Goal: Task Accomplishment & Management: Manage account settings

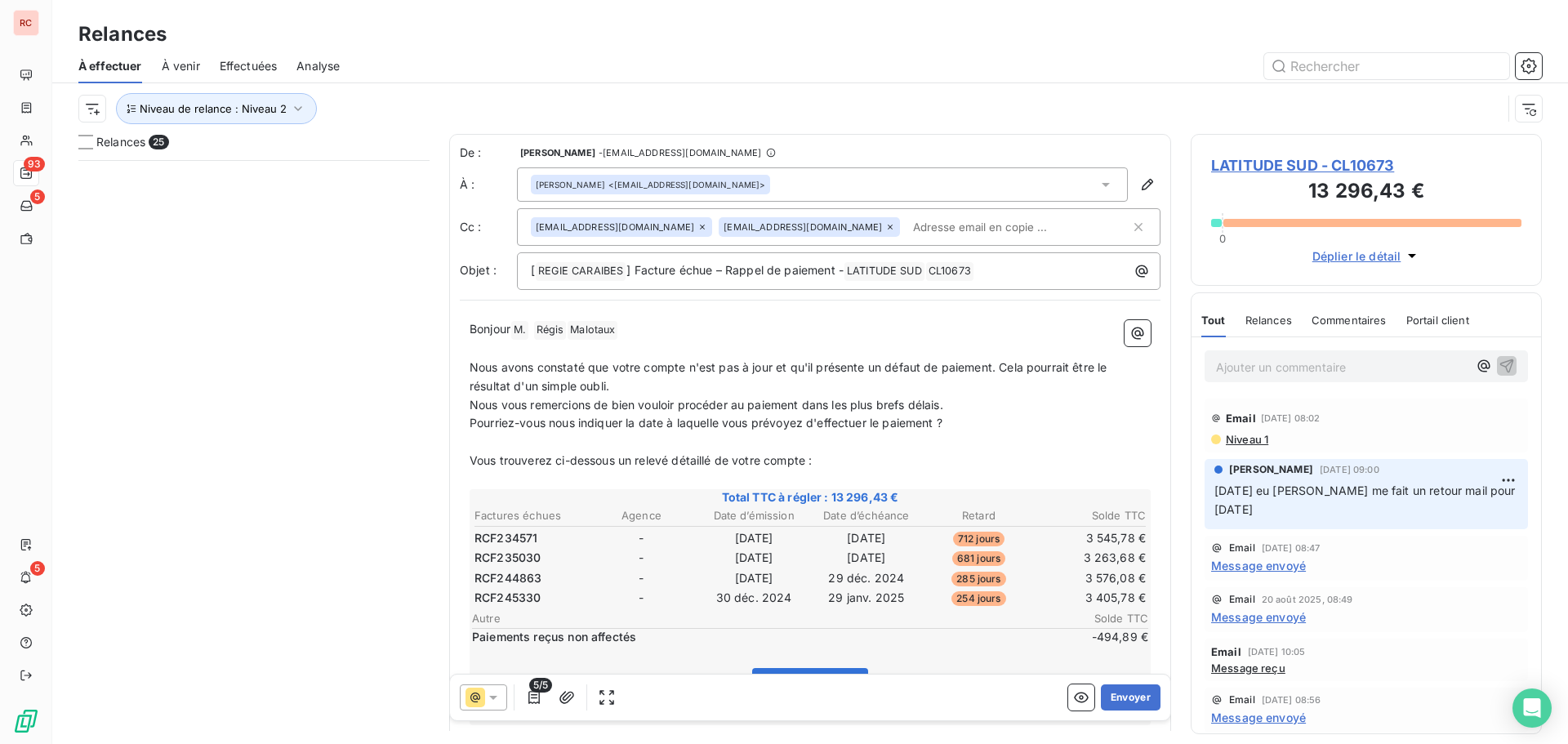
scroll to position [572, 339]
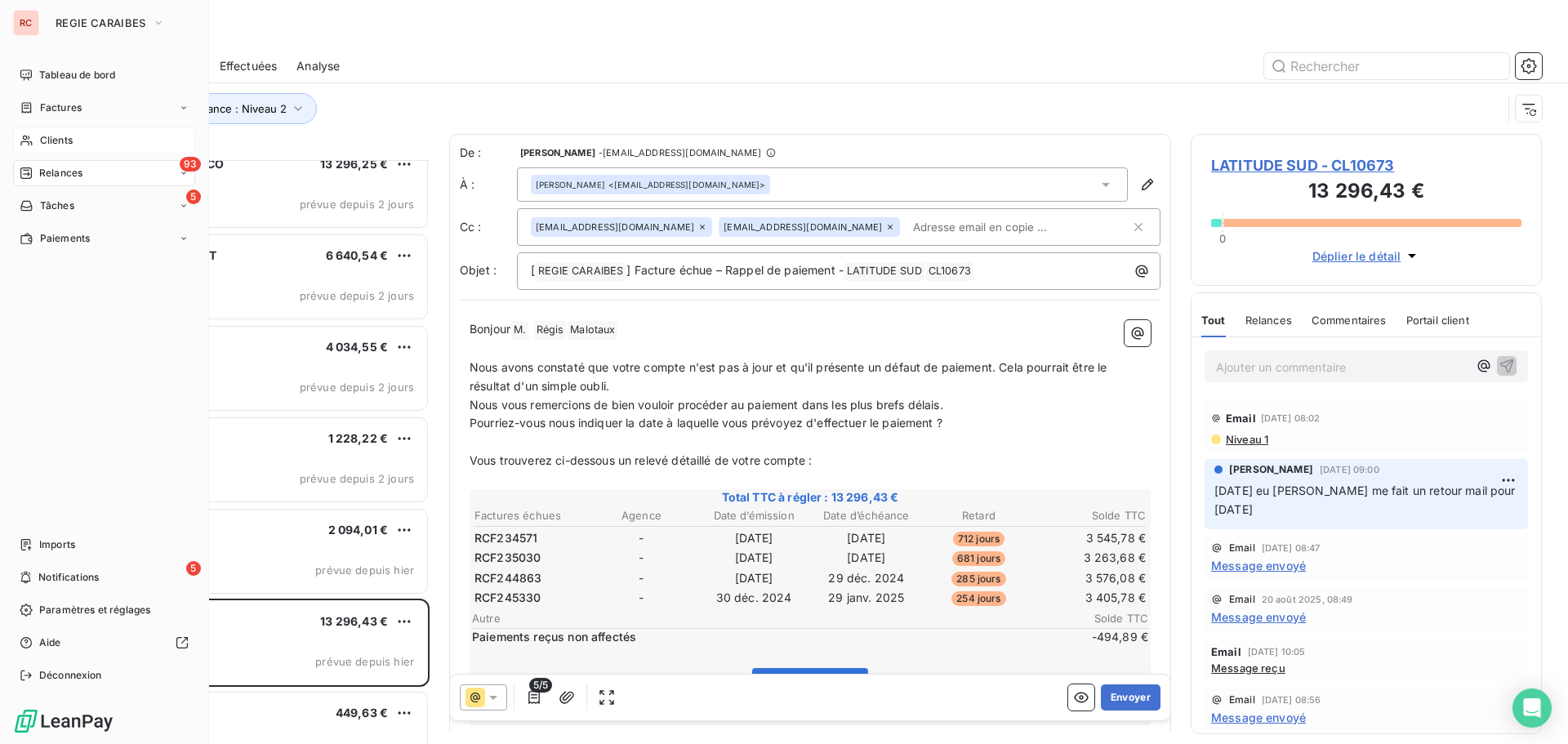
click at [77, 140] on div "Clients" at bounding box center [104, 140] width 183 height 26
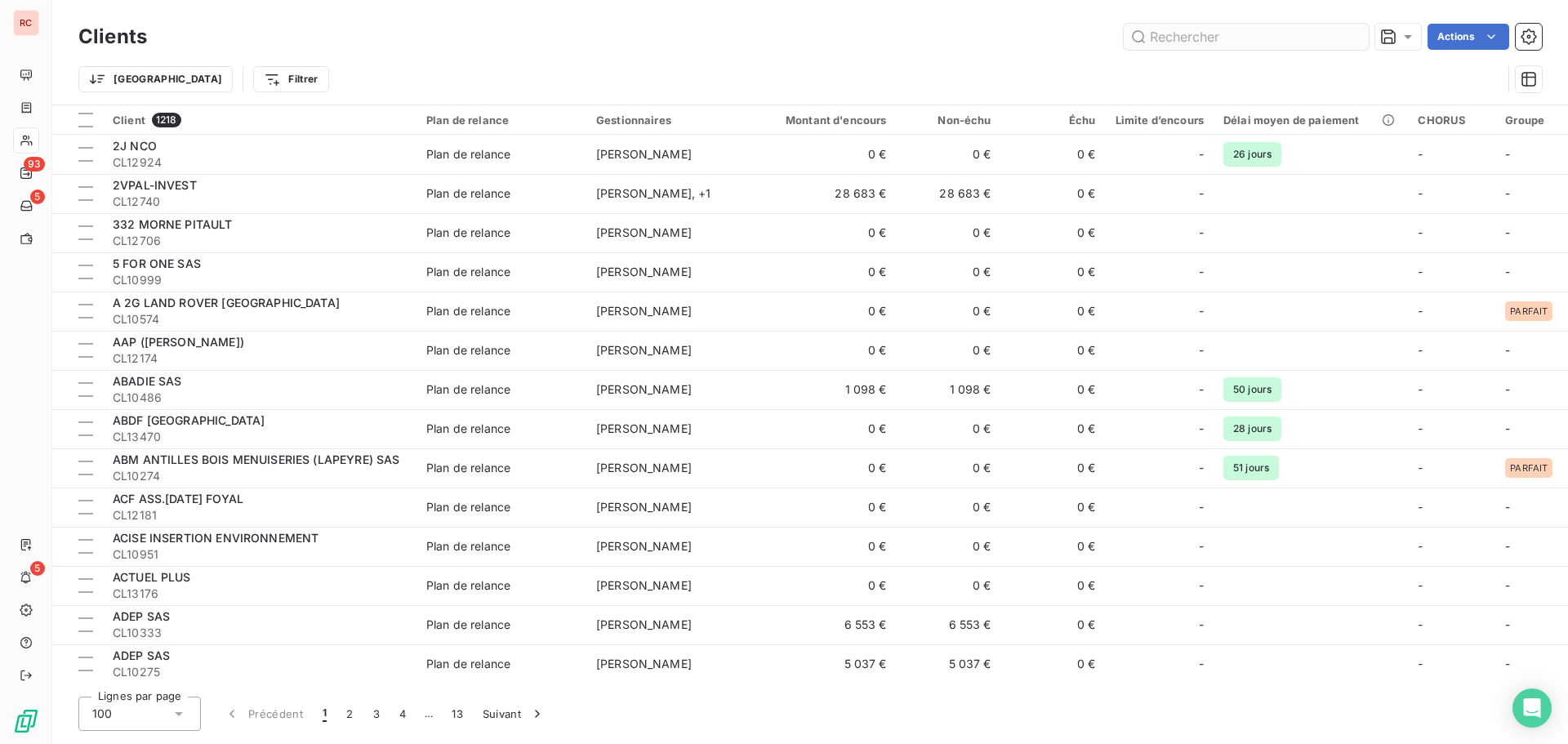
click at [1208, 42] on input "text" at bounding box center [1246, 37] width 245 height 26
click at [1179, 35] on input "text" at bounding box center [1246, 37] width 245 height 26
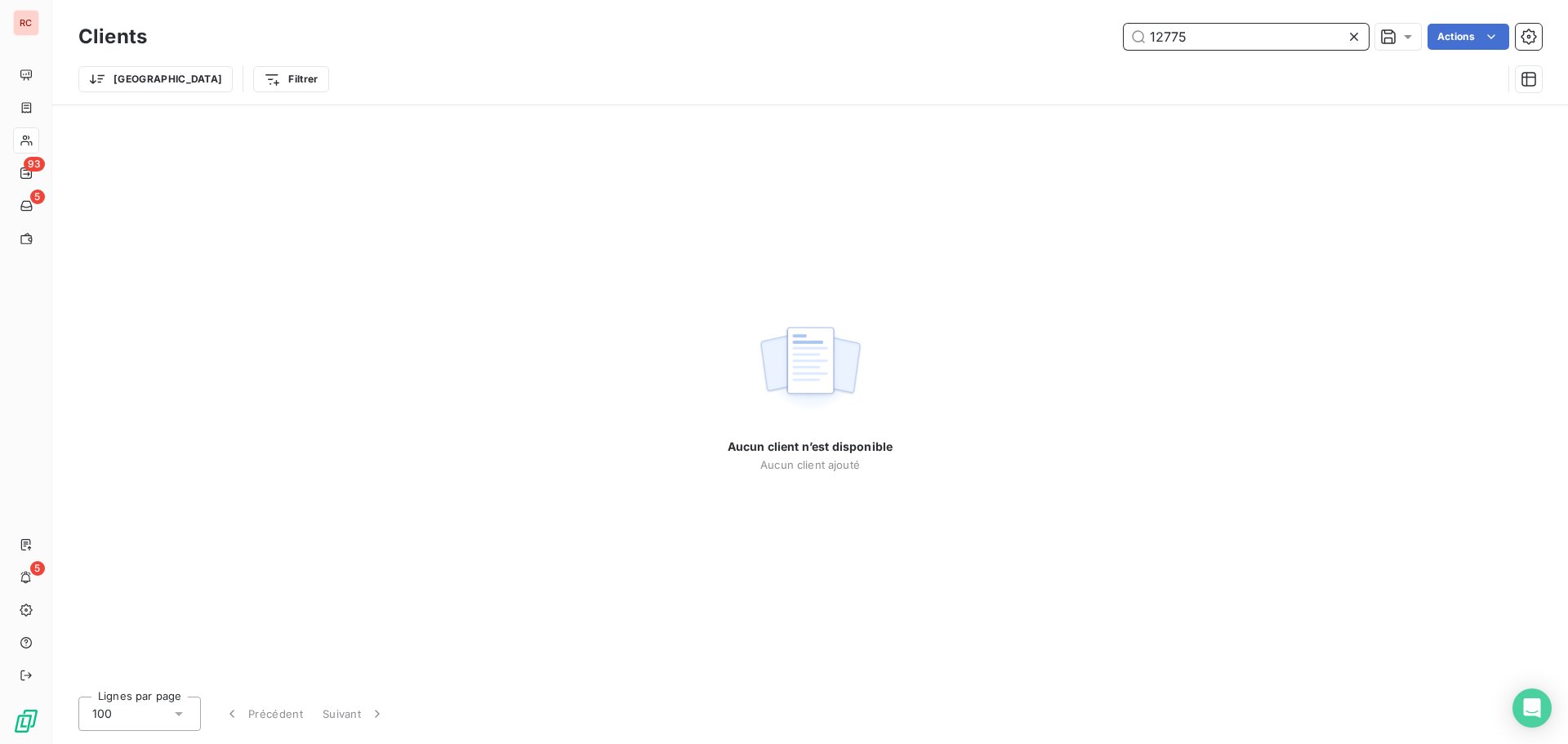
click at [1173, 34] on input "12775" at bounding box center [1246, 37] width 245 height 26
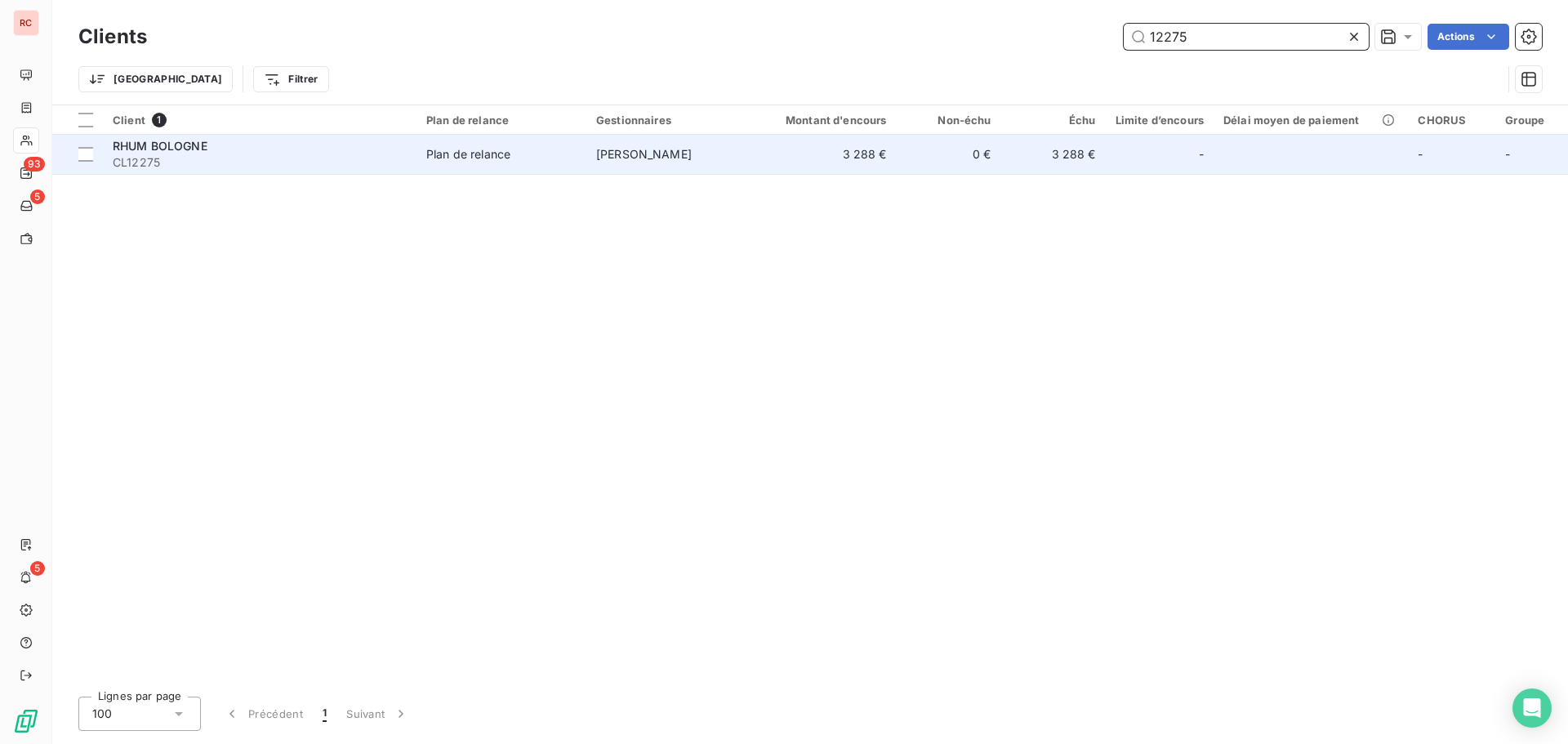
type input "12275"
click at [283, 166] on span "CL12275" at bounding box center [260, 162] width 294 height 16
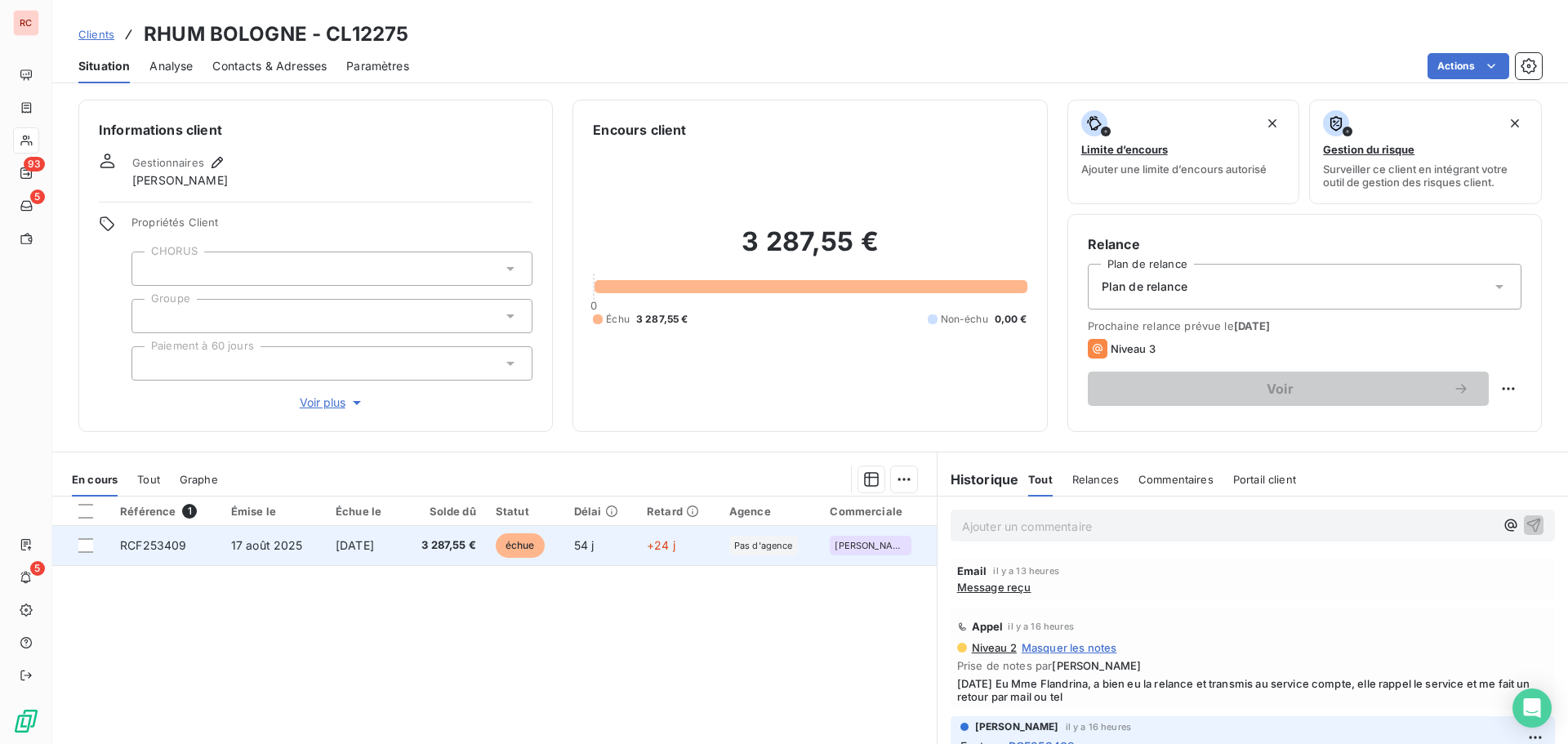
click at [326, 552] on td "[DATE]" at bounding box center [363, 546] width 75 height 40
click at [326, 544] on td "[DATE]" at bounding box center [363, 546] width 75 height 40
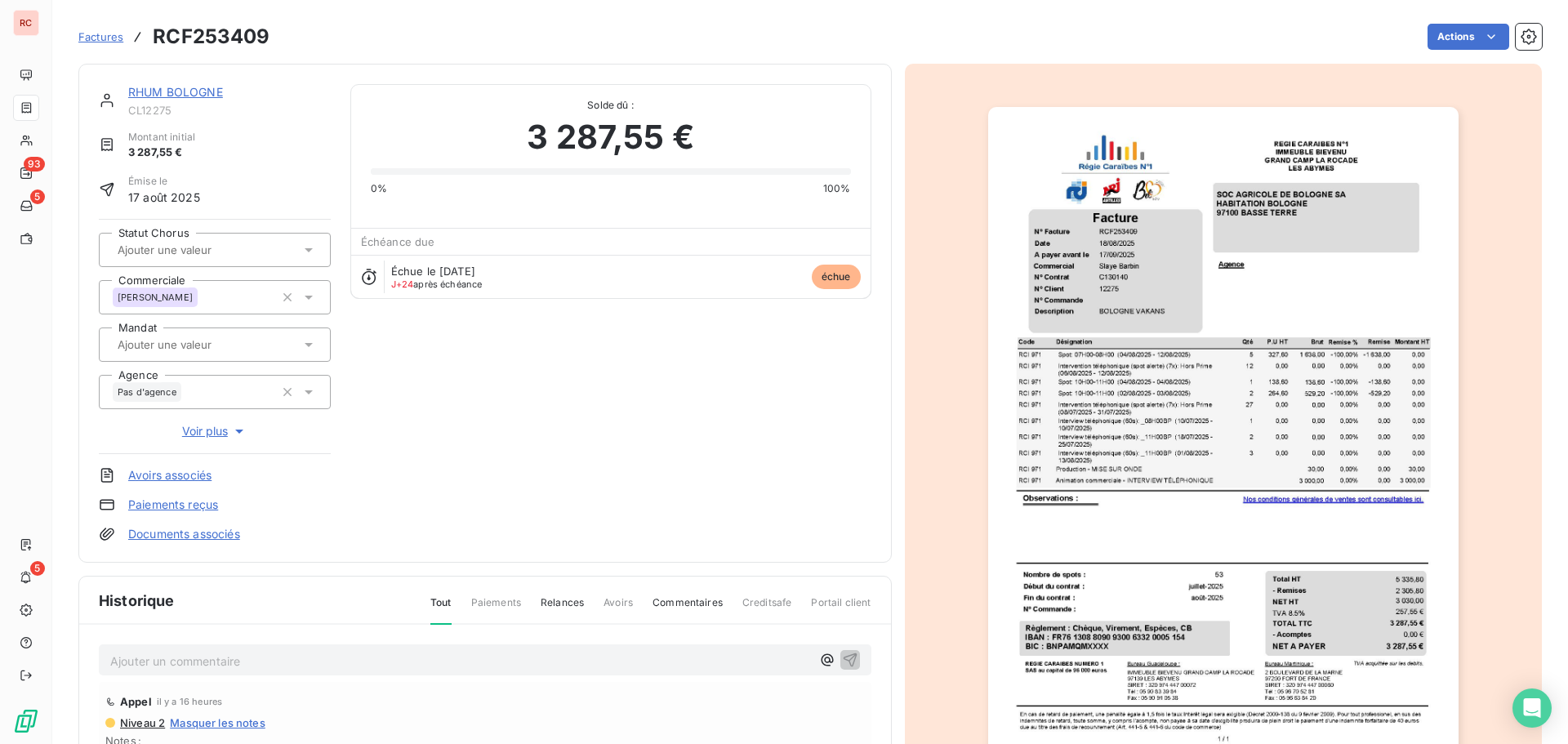
click at [154, 671] on p "Ajouter un commentaire ﻿" at bounding box center [460, 661] width 700 height 20
click at [271, 661] on p "[DATE] Retour cliente :" at bounding box center [460, 660] width 700 height 18
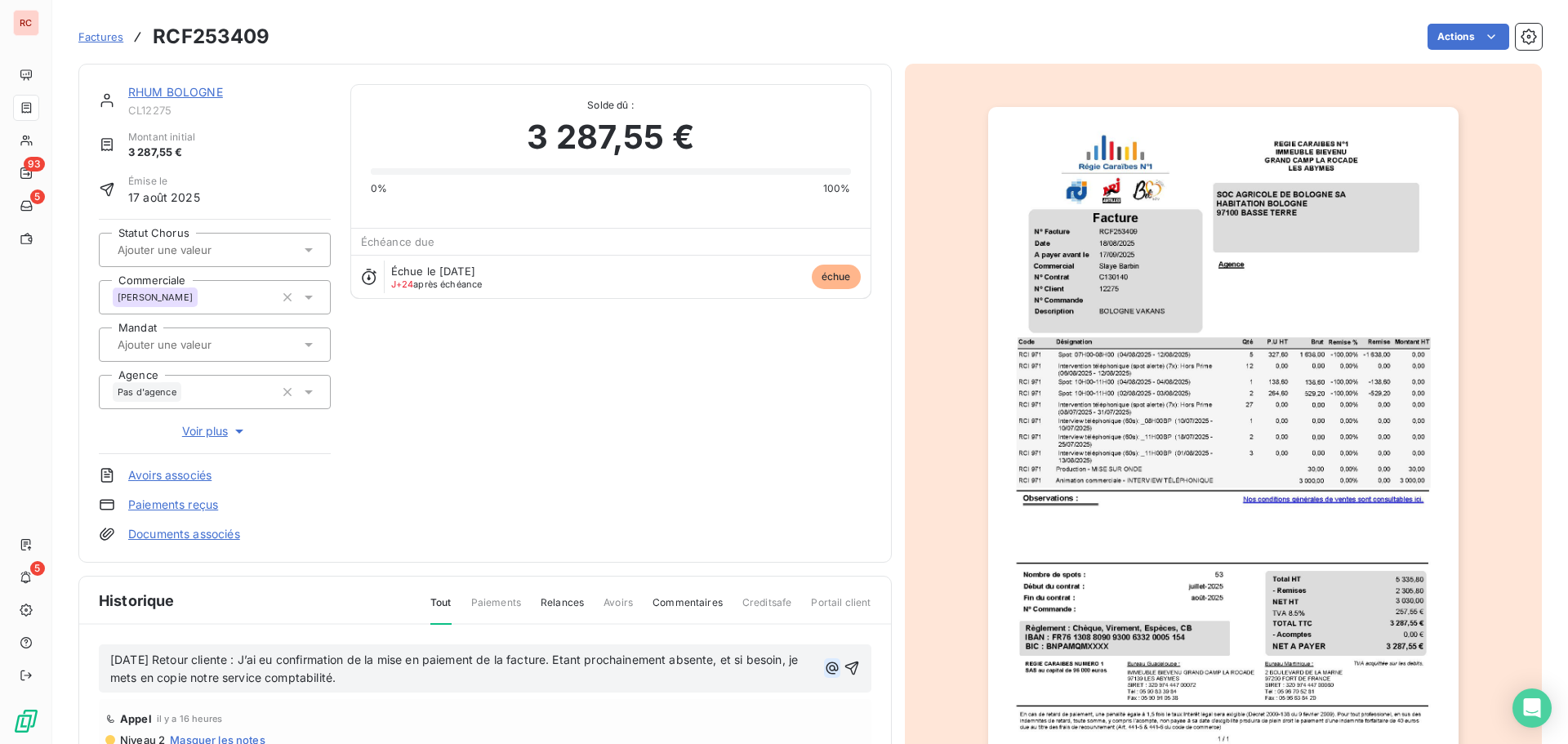
click at [824, 665] on icon "button" at bounding box center [832, 668] width 16 height 16
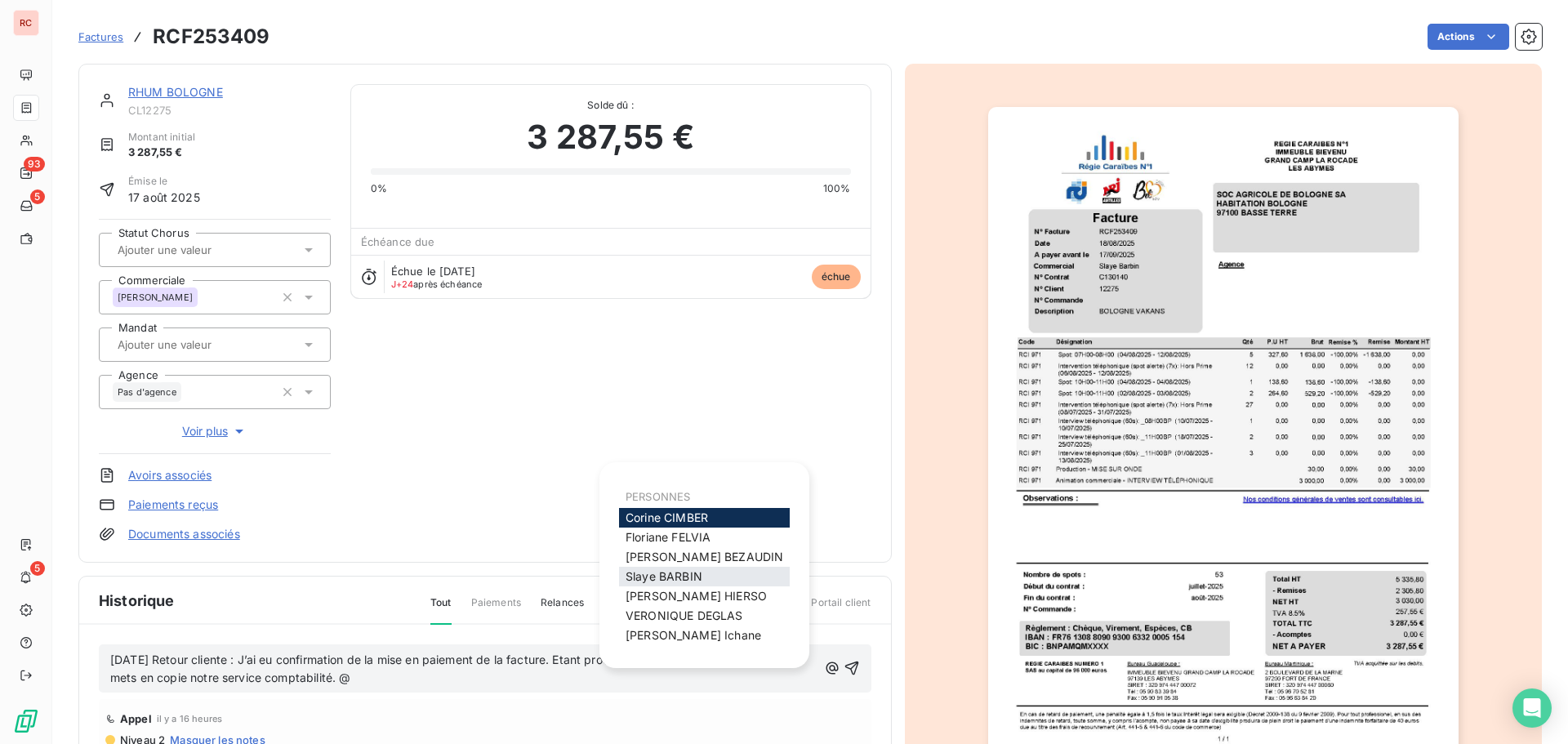
click at [682, 582] on span "[PERSON_NAME]" at bounding box center [664, 576] width 76 height 14
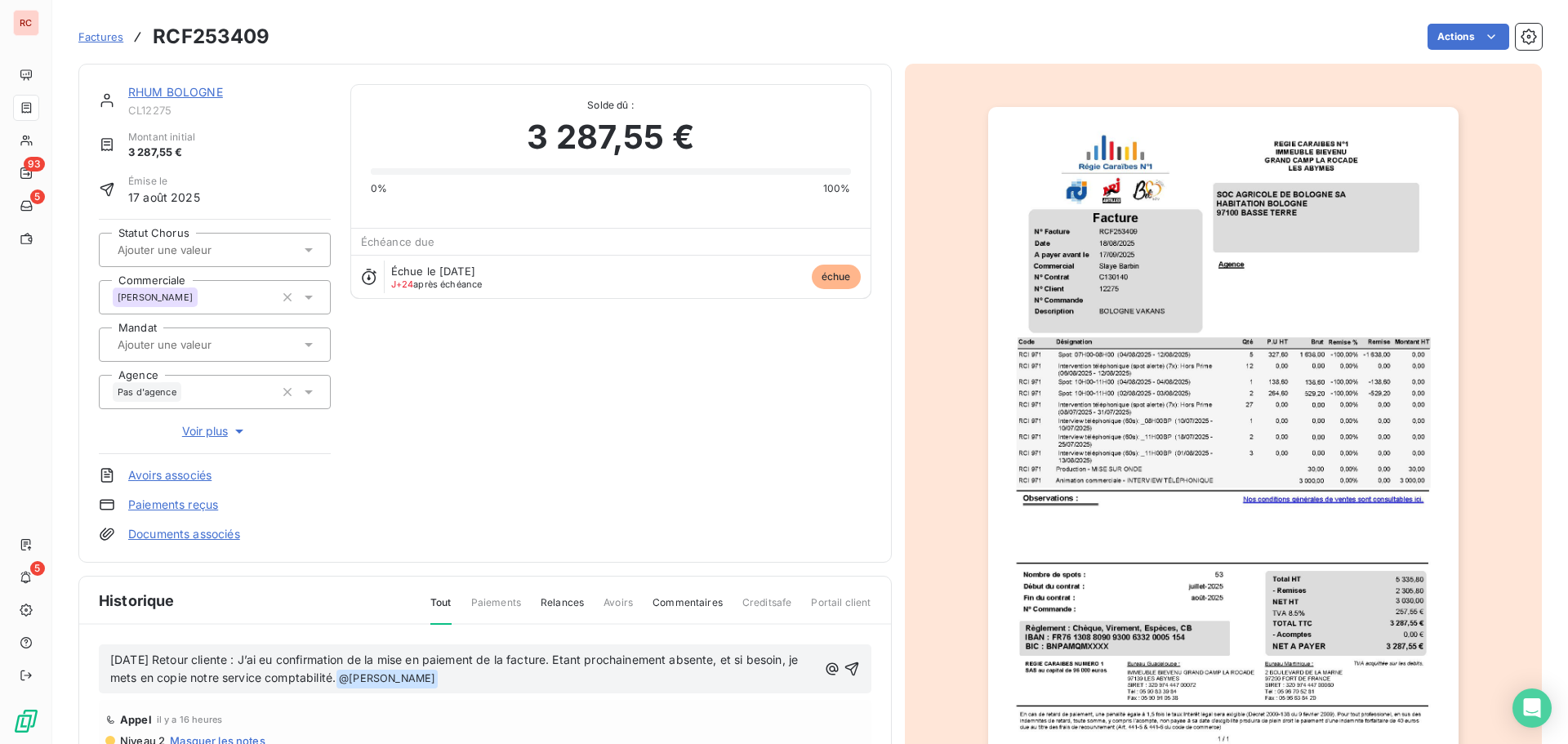
click at [526, 677] on p "[DATE] Retour cliente : J’ai eu confirmation de la mise en paiement de la factu…" at bounding box center [464, 671] width 707 height 39
click at [844, 673] on icon "button" at bounding box center [851, 670] width 14 height 14
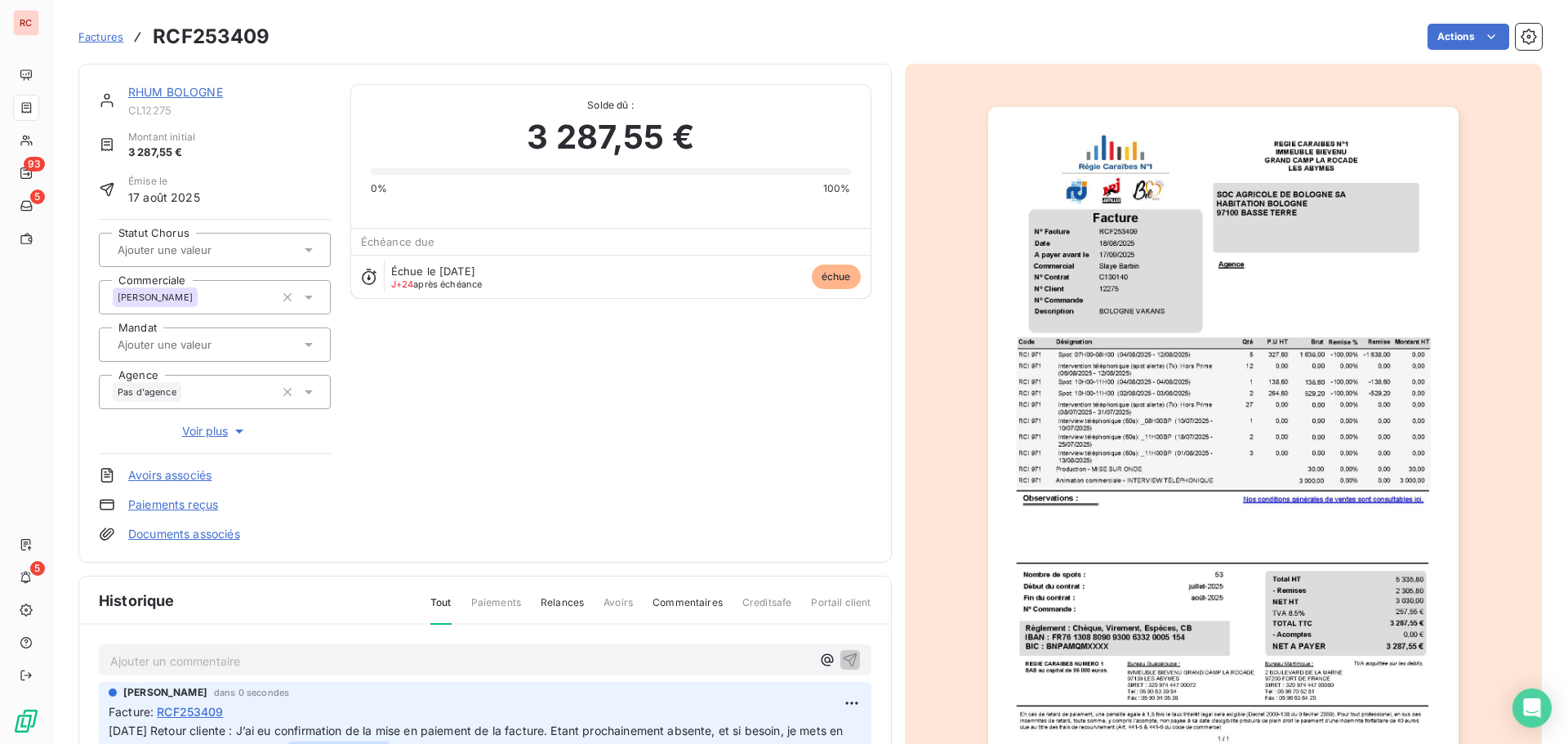
click at [207, 92] on link "RHUM BOLOGNE" at bounding box center [176, 92] width 95 height 14
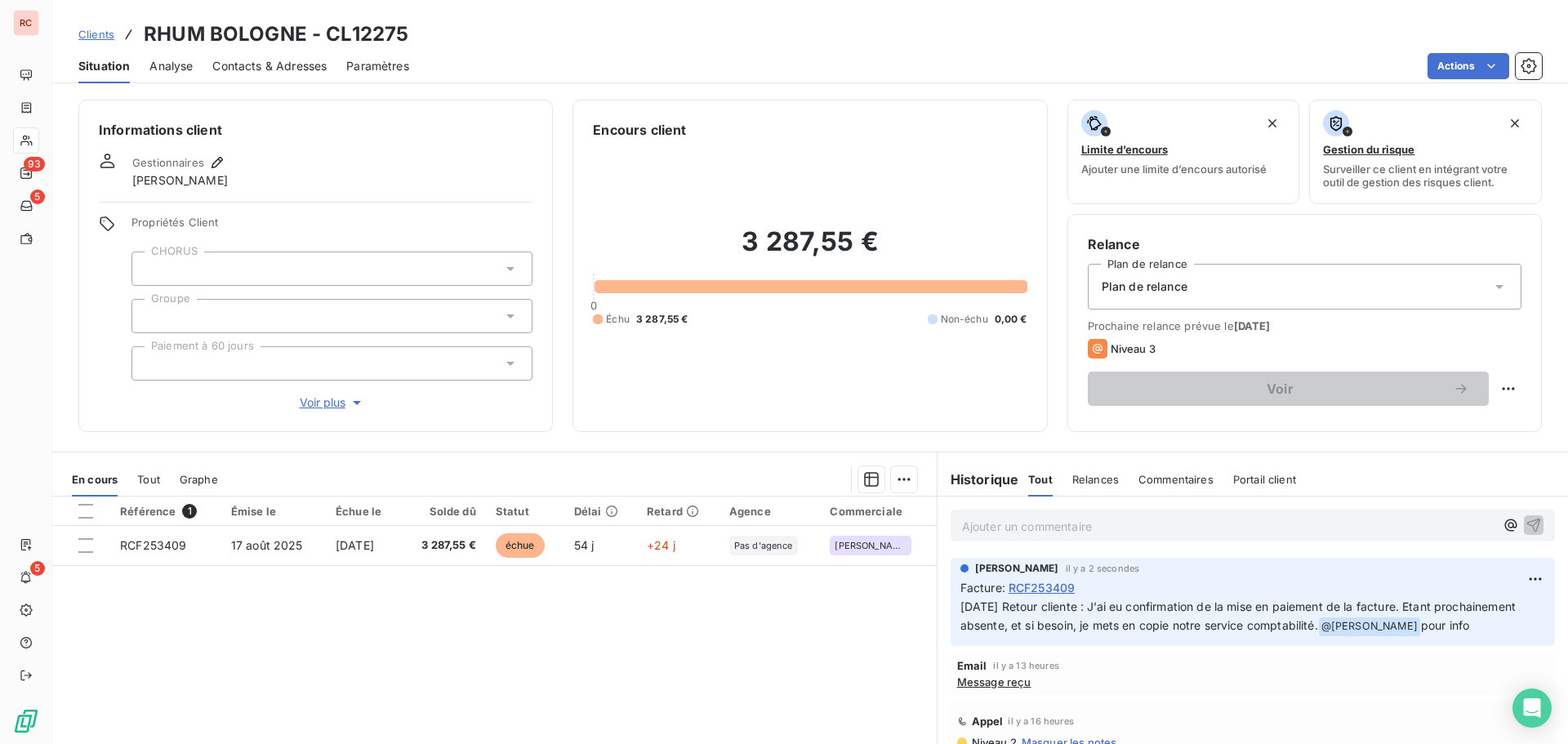
click at [267, 66] on span "Contacts & Adresses" at bounding box center [270, 66] width 114 height 16
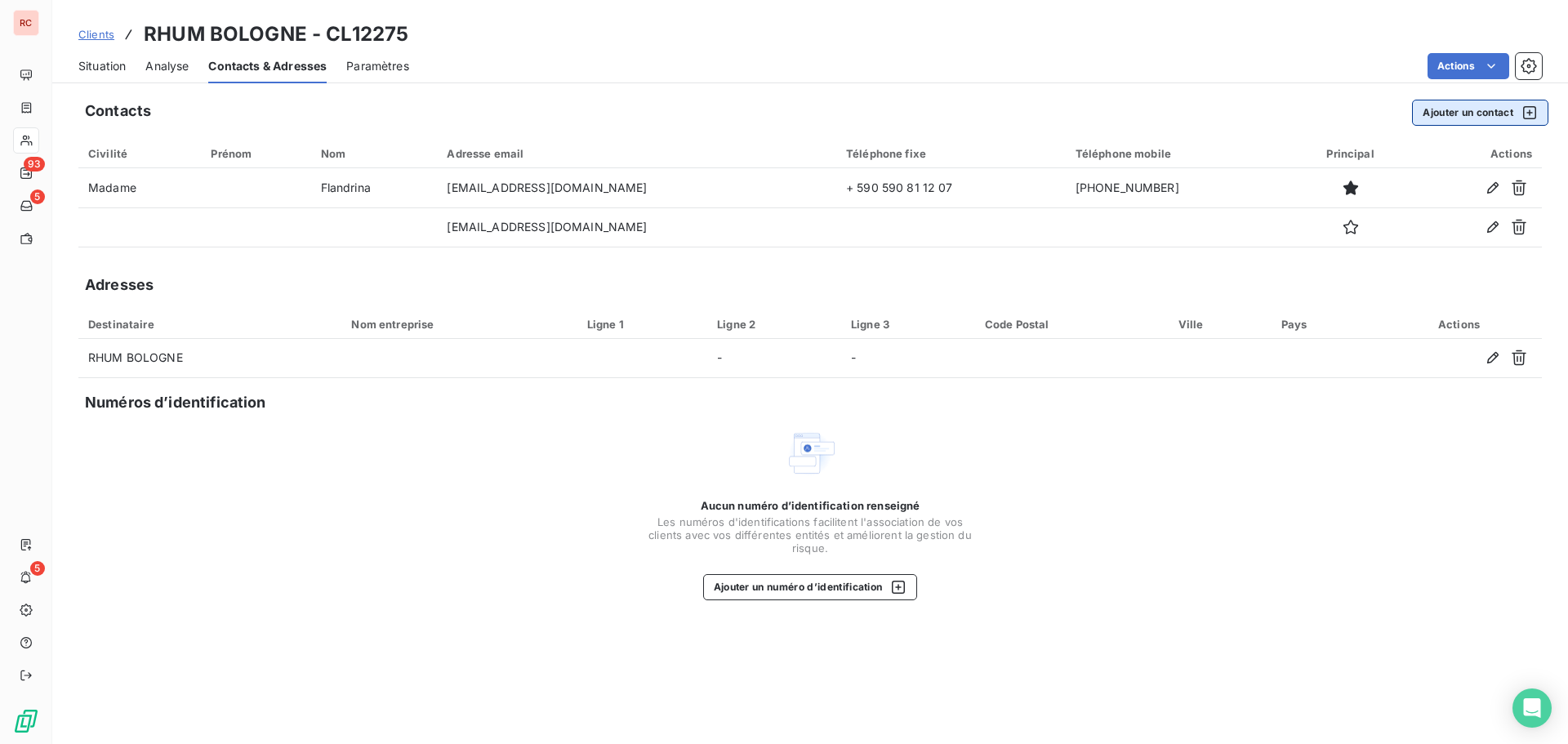
click at [1457, 118] on button "Ajouter un contact" at bounding box center [1480, 112] width 136 height 26
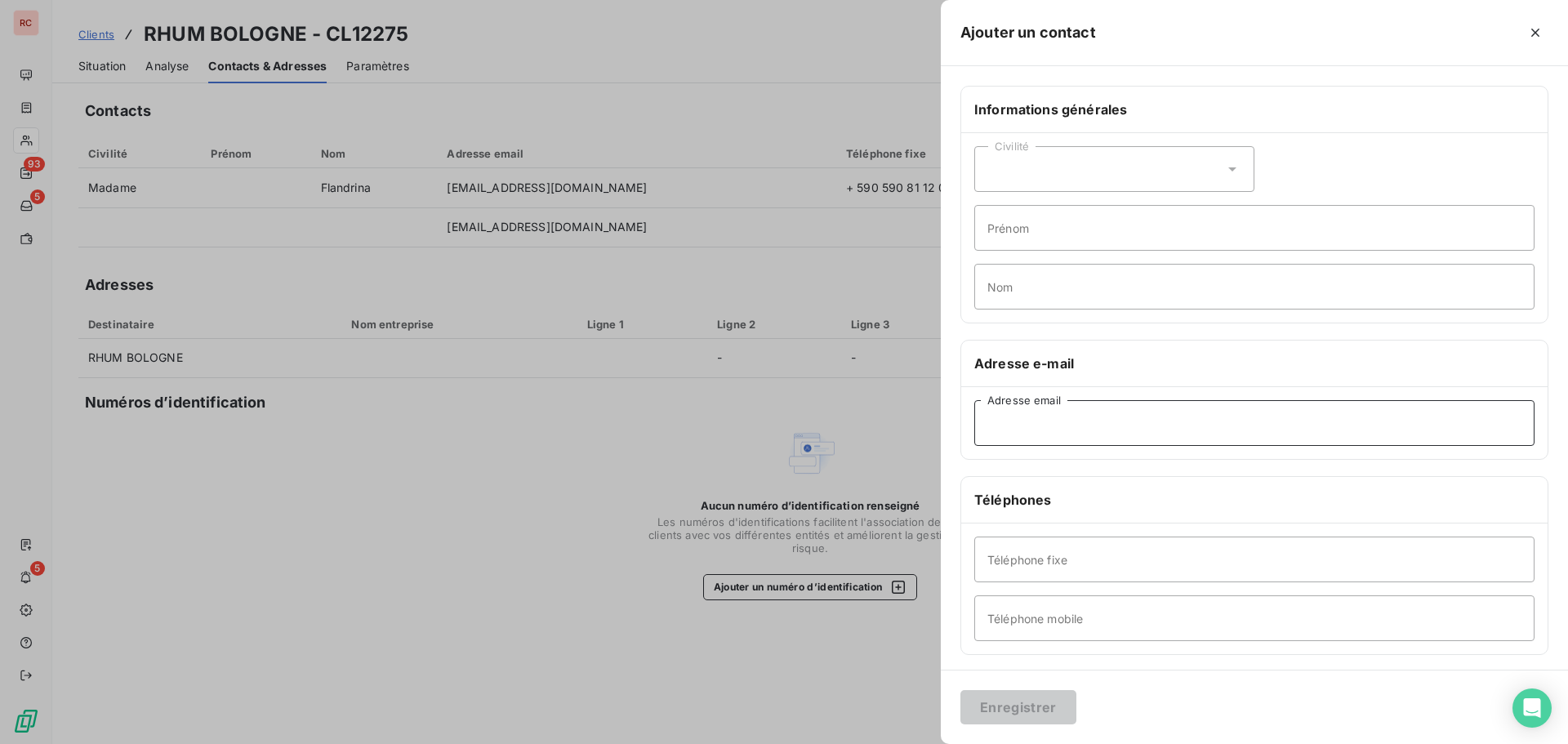
click at [1055, 419] on input "Adresse email" at bounding box center [1255, 422] width 560 height 45
paste input "[EMAIL_ADDRESS][DOMAIN_NAME]"
type input "[EMAIL_ADDRESS][DOMAIN_NAME]"
click at [1009, 703] on button "Enregistrer" at bounding box center [1018, 707] width 116 height 35
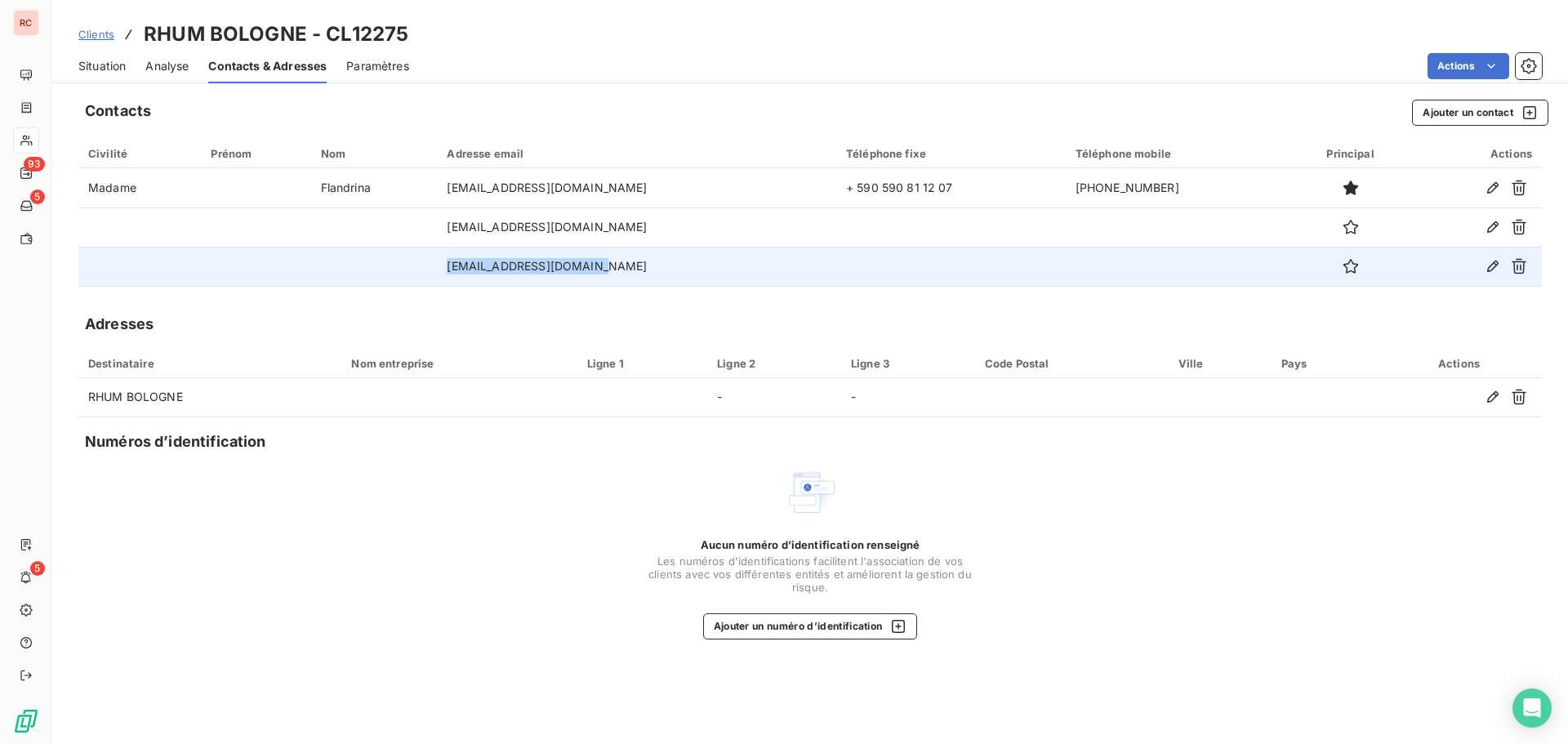
drag, startPoint x: 619, startPoint y: 270, endPoint x: 464, endPoint y: 271, distance: 155.0
click at [464, 271] on td "[EMAIL_ADDRESS][DOMAIN_NAME]" at bounding box center [636, 266] width 399 height 40
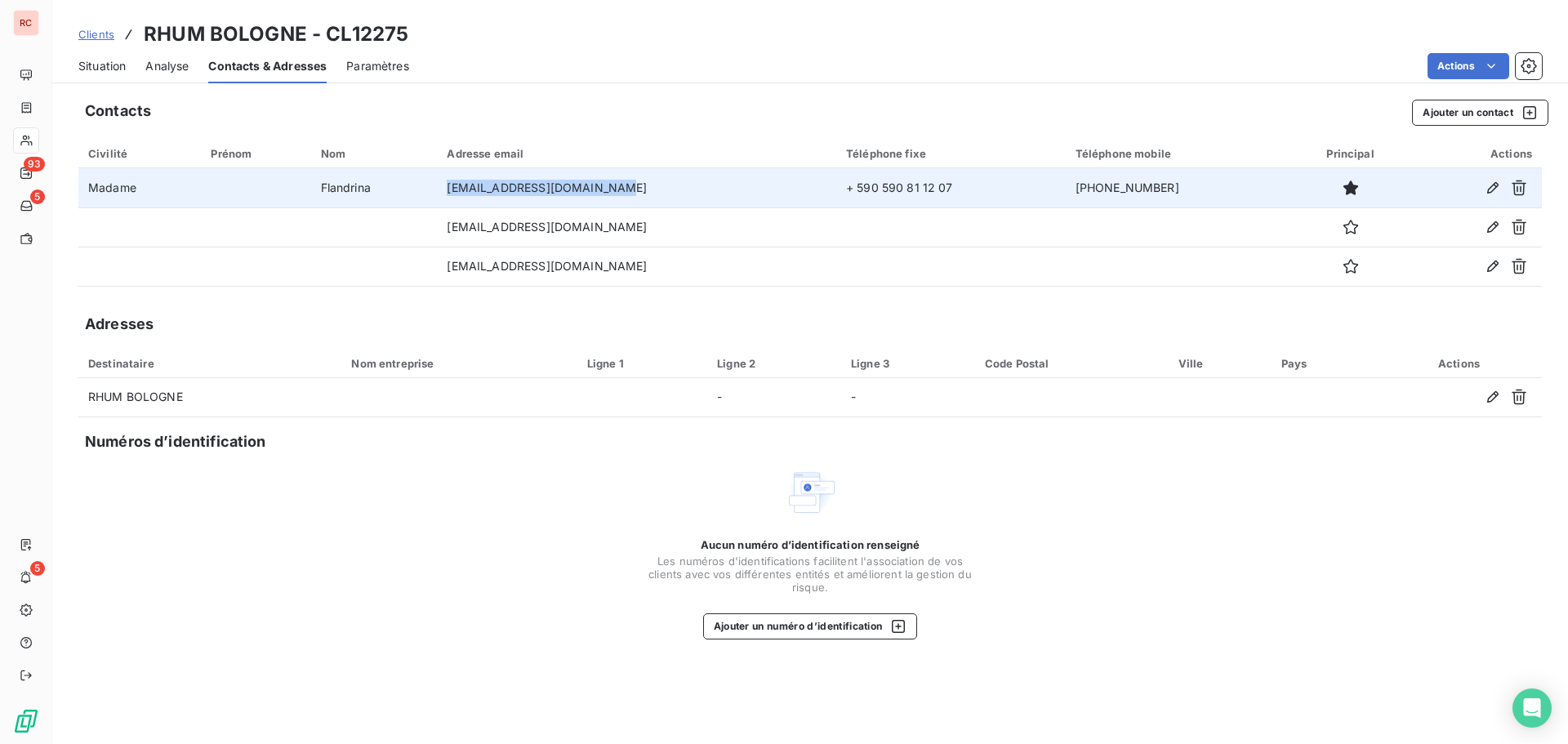
drag, startPoint x: 633, startPoint y: 194, endPoint x: 470, endPoint y: 205, distance: 163.4
click at [470, 205] on td "[EMAIL_ADDRESS][DOMAIN_NAME]" at bounding box center [636, 187] width 399 height 40
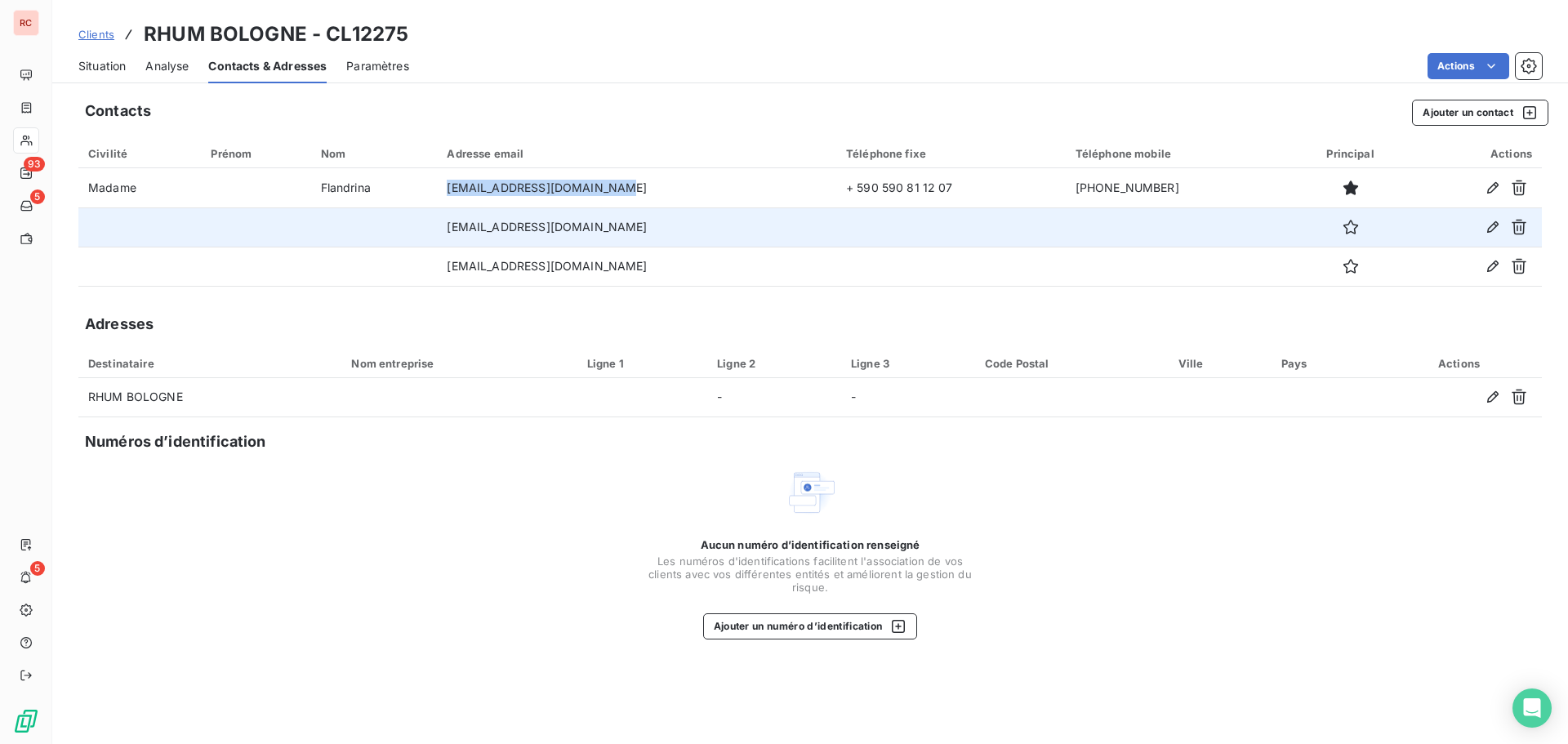
copy td "[EMAIL_ADDRESS][DOMAIN_NAME]"
